Goal: Task Accomplishment & Management: Manage account settings

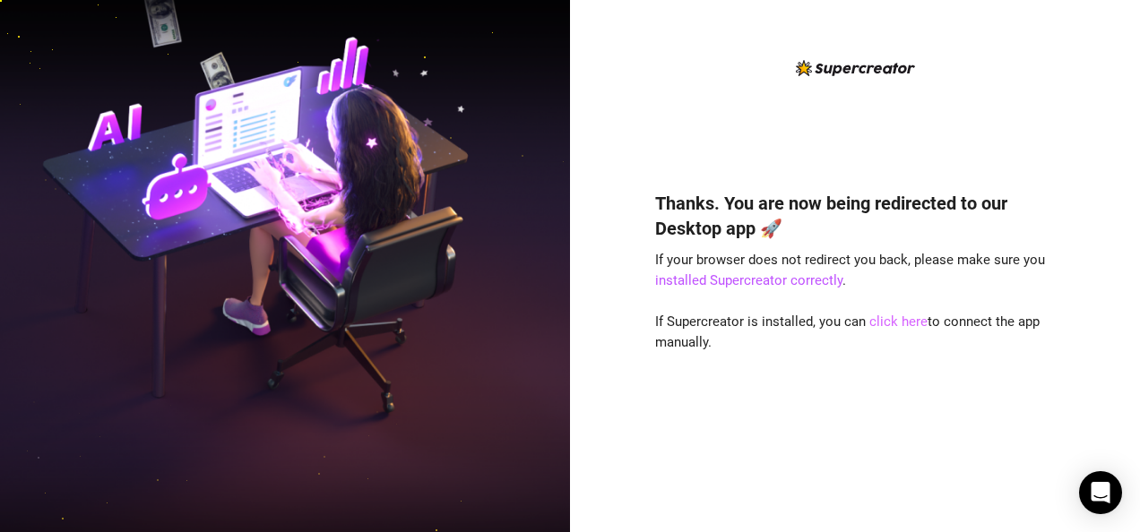
click at [890, 321] on link "click here" at bounding box center [898, 322] width 58 height 16
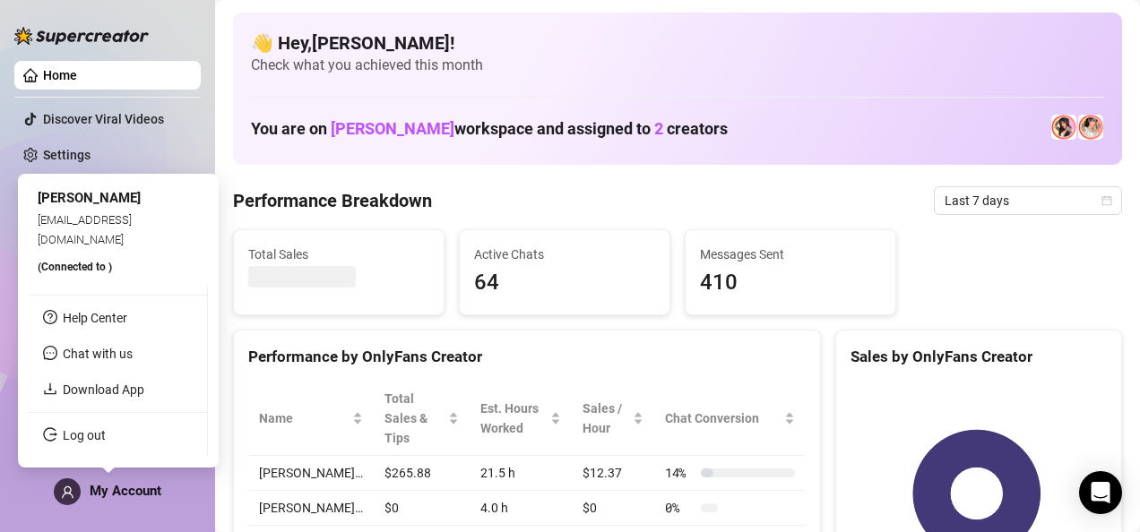
click at [68, 496] on icon "user" at bounding box center [67, 492] width 13 height 13
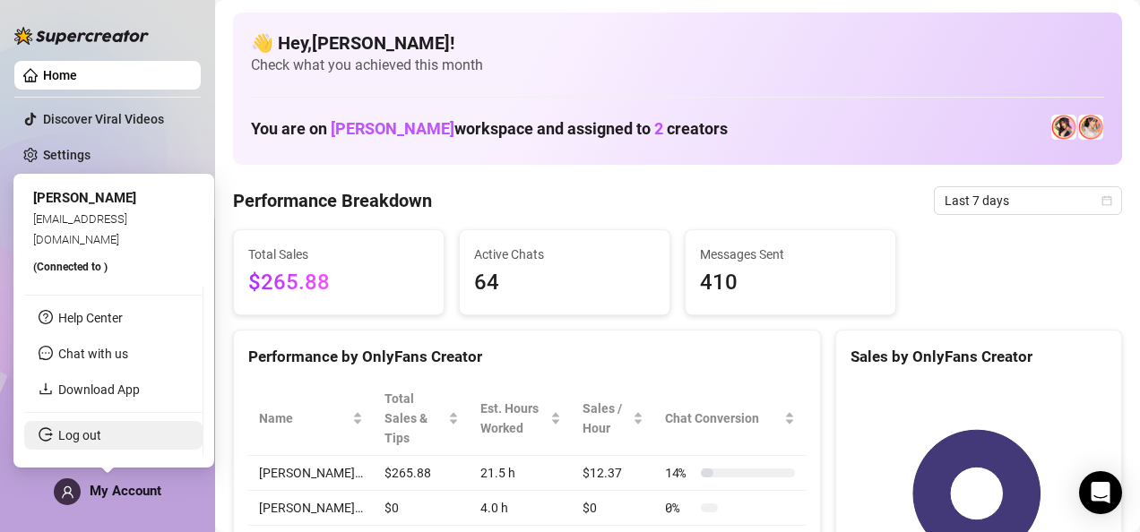
click at [100, 439] on link "Log out" at bounding box center [79, 435] width 43 height 14
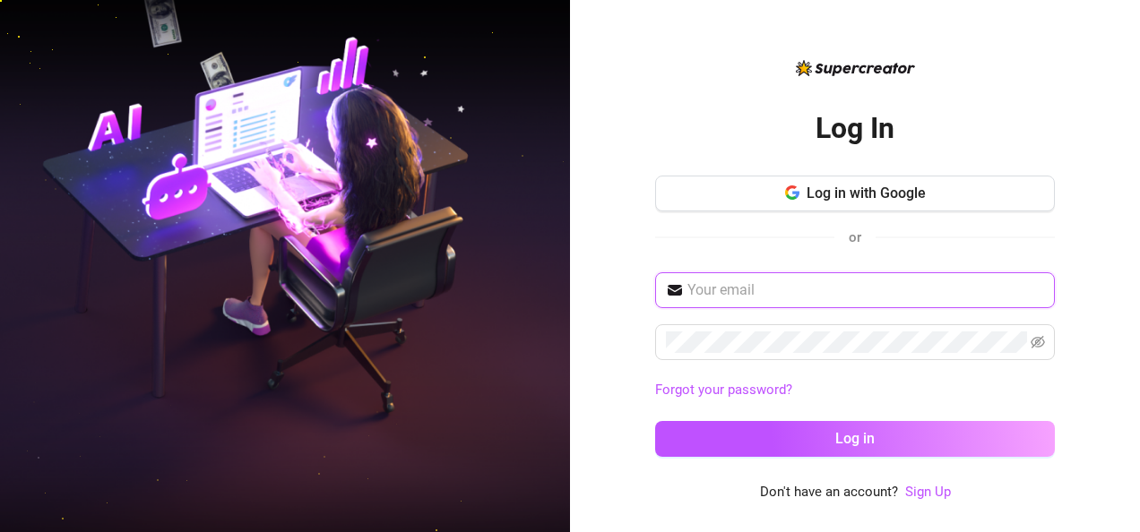
click at [842, 287] on input "text" at bounding box center [866, 291] width 357 height 22
type input "[EMAIL_ADDRESS][DOMAIN_NAME]"
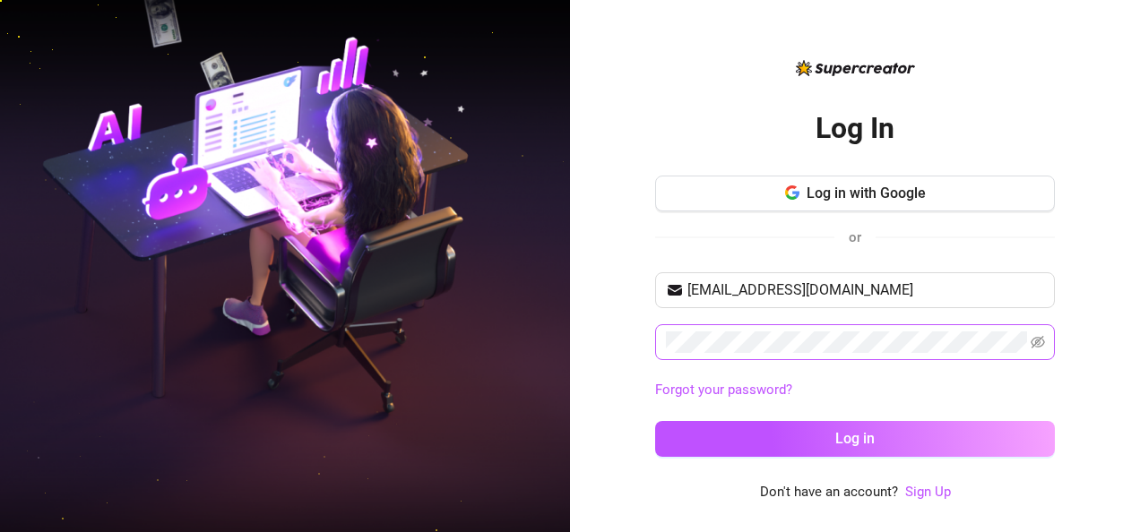
click at [795, 324] on span at bounding box center [855, 342] width 400 height 36
click at [1035, 337] on icon "eye-invisible" at bounding box center [1038, 342] width 14 height 13
click at [655, 421] on button "Log in" at bounding box center [855, 439] width 400 height 36
